Goal: Information Seeking & Learning: Learn about a topic

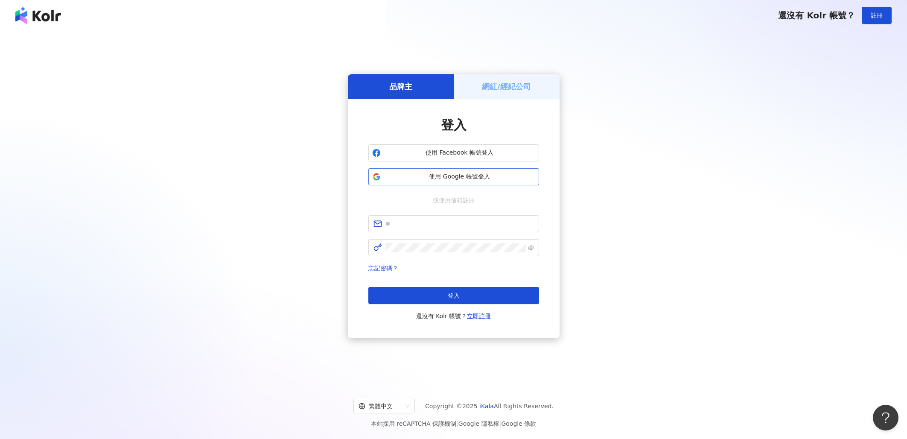
click at [452, 175] on span "使用 Google 帳號登入" at bounding box center [459, 176] width 151 height 9
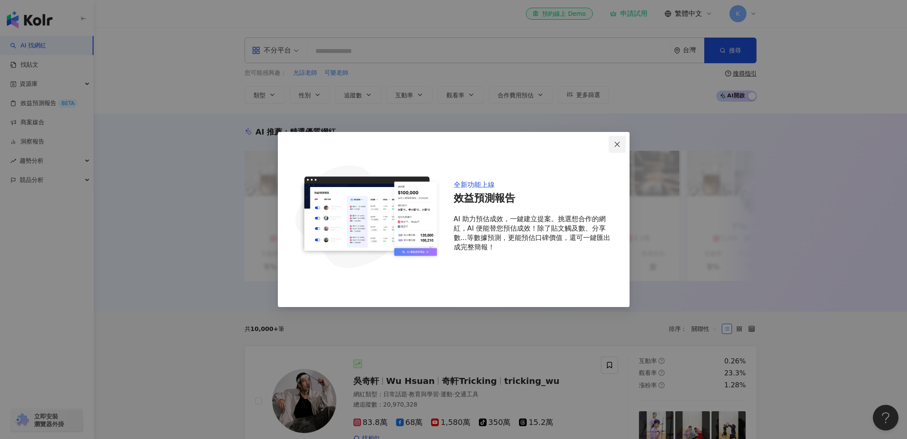
click at [617, 146] on icon "close" at bounding box center [617, 144] width 7 height 7
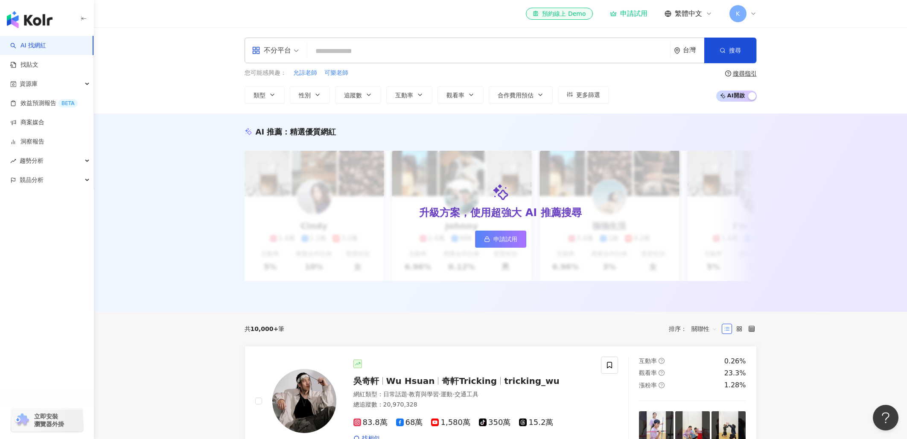
click at [356, 54] on input "search" at bounding box center [489, 51] width 356 height 16
click at [346, 51] on input "search" at bounding box center [489, 51] width 356 height 16
type input "*"
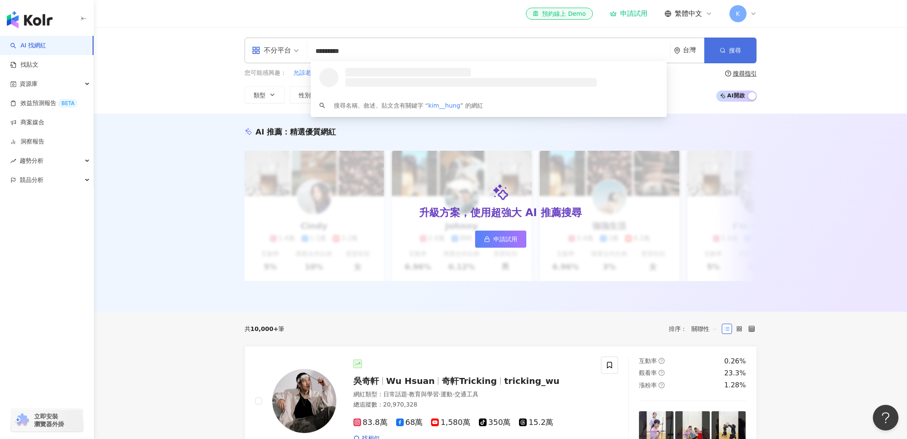
type input "*********"
click at [742, 49] on button "搜尋" at bounding box center [730, 51] width 52 height 26
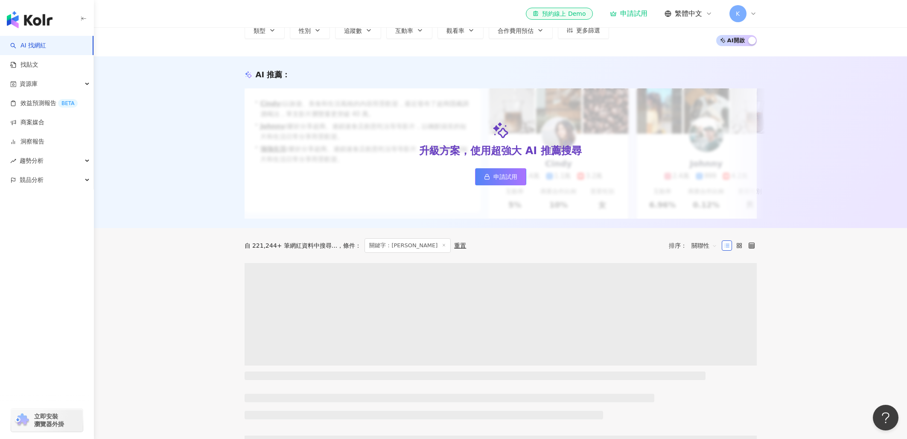
scroll to position [158, 0]
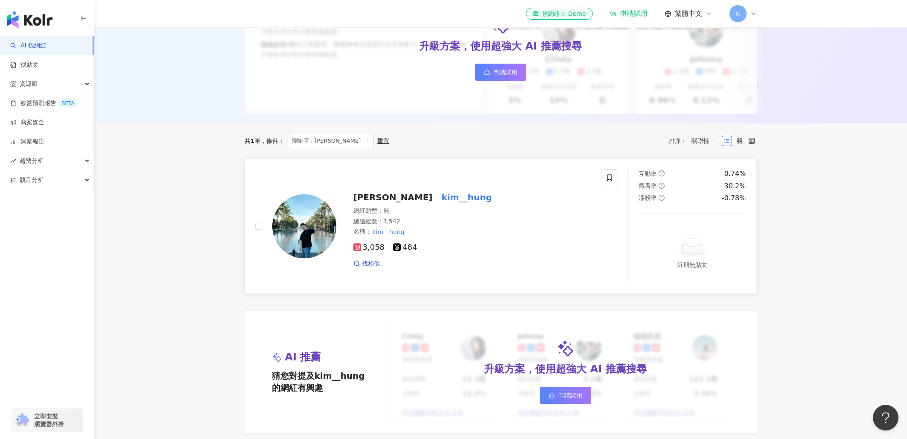
click at [374, 198] on span "[PERSON_NAME]" at bounding box center [392, 197] width 79 height 10
